Goal: Task Accomplishment & Management: Use online tool/utility

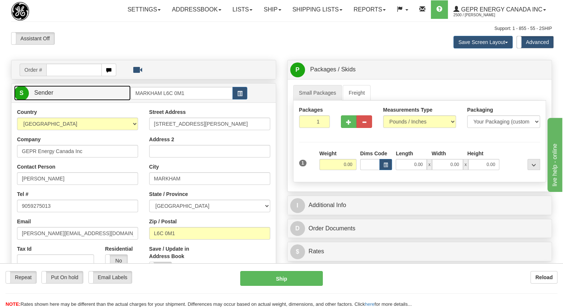
click at [109, 101] on link "S Sender" at bounding box center [72, 93] width 117 height 15
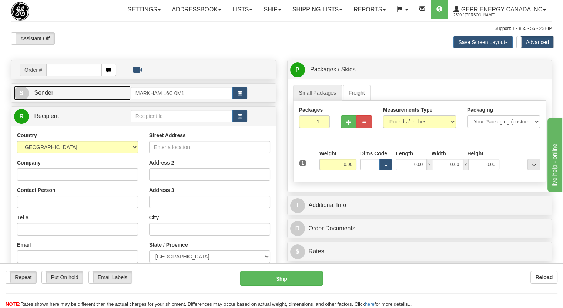
click at [109, 101] on link "S Sender" at bounding box center [72, 93] width 117 height 15
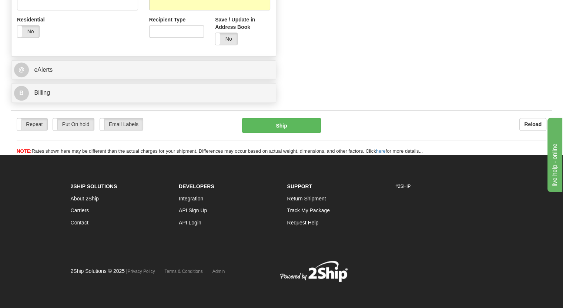
scroll to position [503, 0]
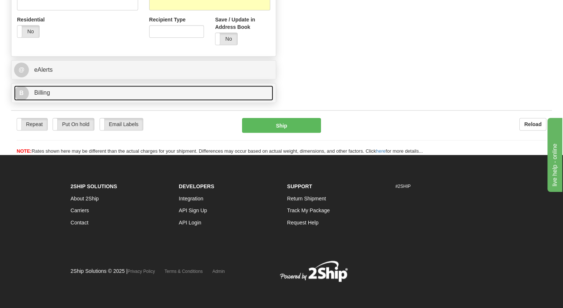
click at [166, 100] on link "B Billing" at bounding box center [143, 93] width 259 height 15
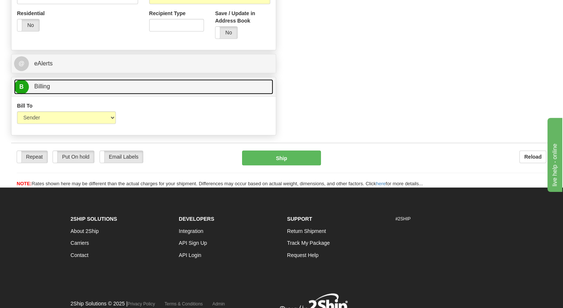
click at [166, 94] on link "B Billing" at bounding box center [143, 86] width 259 height 15
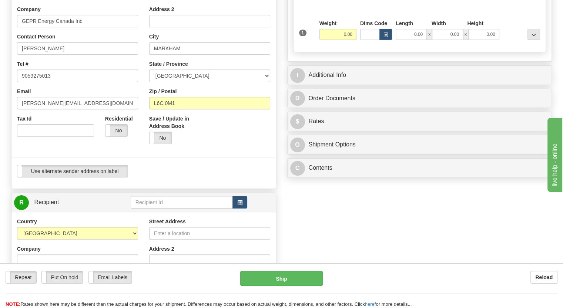
scroll to position [130, 0]
click at [238, 205] on span "button" at bounding box center [239, 203] width 5 height 5
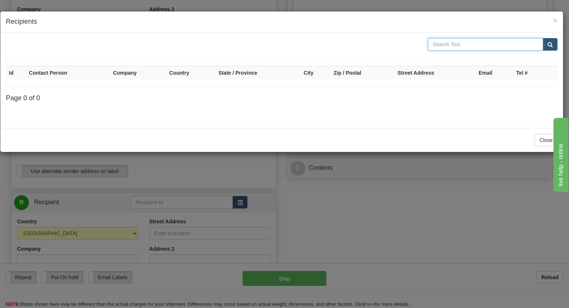
click at [449, 49] on input "text" at bounding box center [485, 44] width 115 height 13
click at [554, 20] on span "×" at bounding box center [555, 20] width 4 height 9
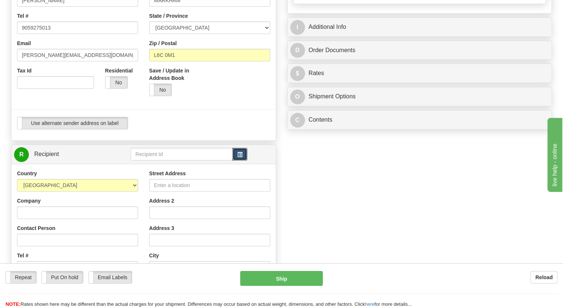
scroll to position [0, 0]
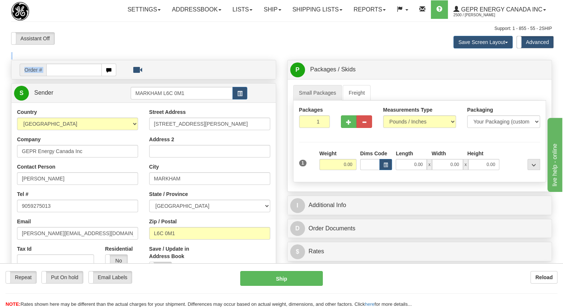
drag, startPoint x: 394, startPoint y: 49, endPoint x: 268, endPoint y: 105, distance: 137.6
click at [246, 100] on button "button" at bounding box center [240, 93] width 15 height 13
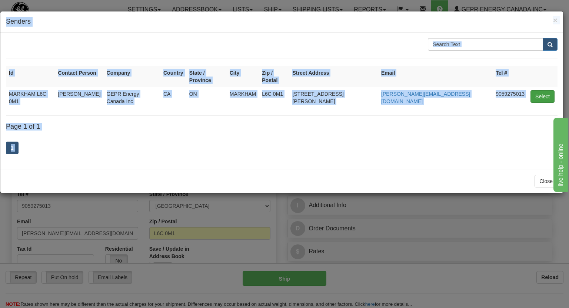
click at [541, 90] on button "Select" at bounding box center [542, 96] width 24 height 13
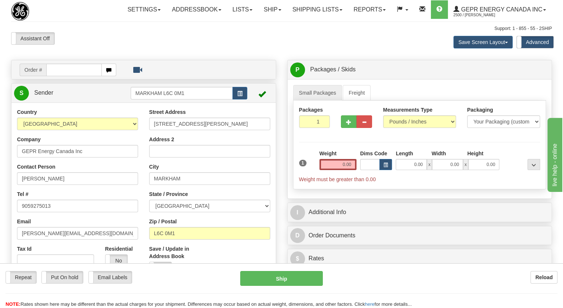
drag, startPoint x: 403, startPoint y: 97, endPoint x: 316, endPoint y: 113, distance: 88.1
click at [316, 113] on div "Small Packages Freight Packages 1 1 Measurements Type" at bounding box center [420, 139] width 264 height 120
click at [267, 11] on link "Ship" at bounding box center [272, 9] width 29 height 19
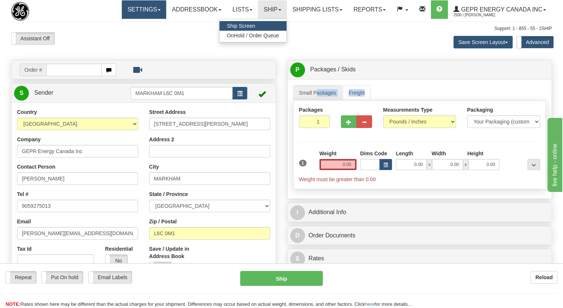
click at [143, 2] on link "Settings" at bounding box center [144, 9] width 44 height 19
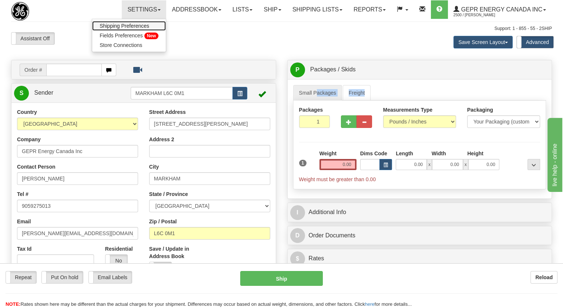
click at [134, 26] on span "Shipping Preferences" at bounding box center [125, 26] width 50 height 6
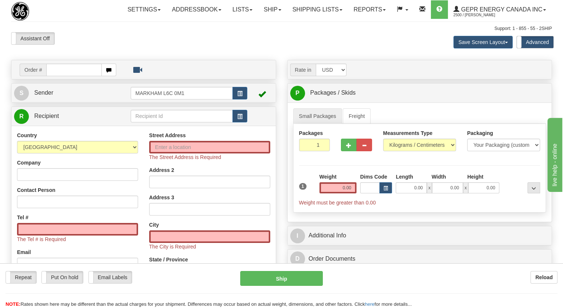
click at [244, 32] on div "Support: 1 - 855 - 55 - 2SHIP" at bounding box center [281, 29] width 541 height 6
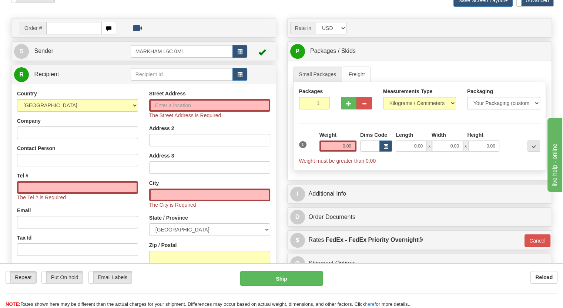
scroll to position [34, 0]
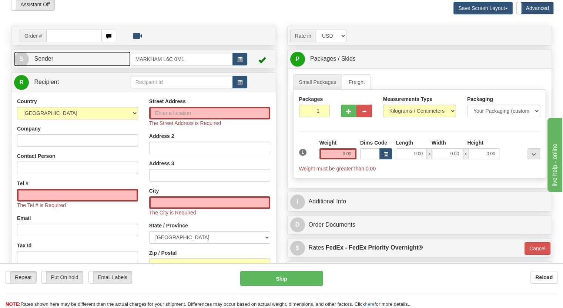
click at [109, 67] on link "S Sender" at bounding box center [72, 58] width 117 height 15
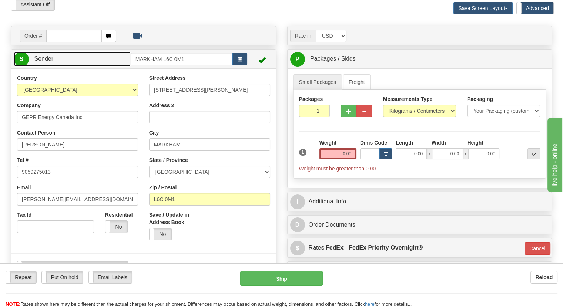
click at [109, 67] on link "S Sender" at bounding box center [72, 58] width 117 height 15
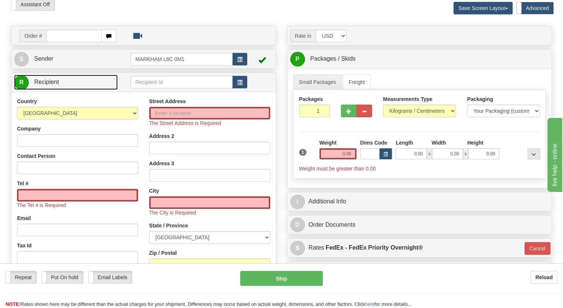
click at [106, 90] on link "R Recipient" at bounding box center [66, 82] width 104 height 15
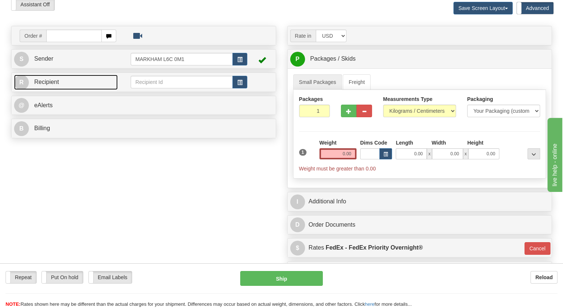
click at [106, 90] on link "R Recipient" at bounding box center [66, 82] width 104 height 15
